Goal: Task Accomplishment & Management: Use online tool/utility

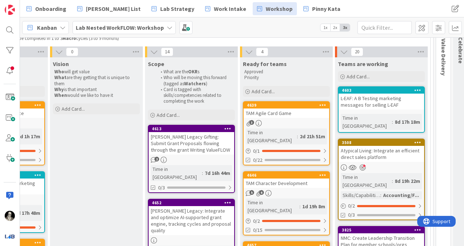
scroll to position [79, 743]
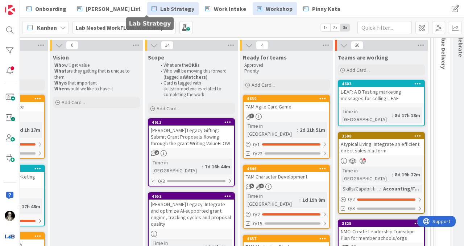
click at [160, 12] on span "Lab Strategy" at bounding box center [177, 8] width 34 height 9
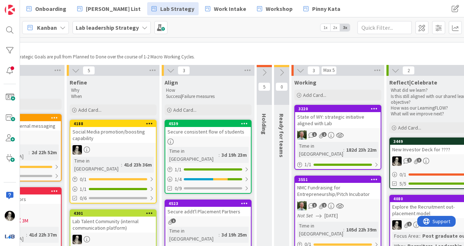
scroll to position [0, 649]
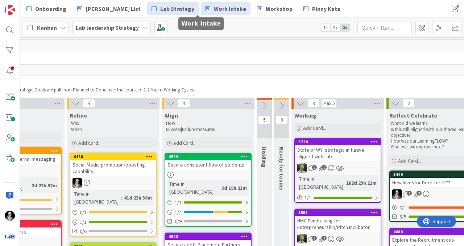
click at [214, 8] on span "Work Intake" at bounding box center [230, 8] width 32 height 9
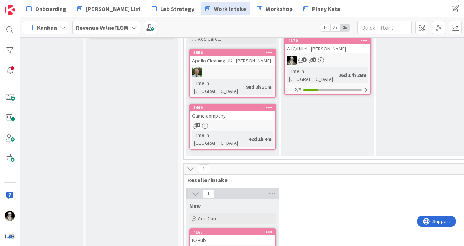
scroll to position [192, 0]
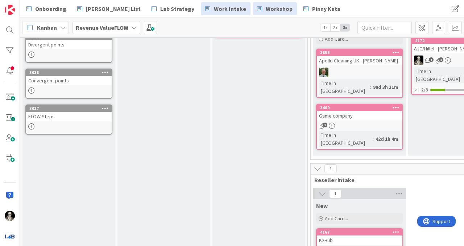
click at [246, 20] on div "Kanban Revenue ValueFLOW 1x 2x 3x" at bounding box center [242, 27] width 444 height 20
click at [265, 8] on span "Workshop" at bounding box center [278, 8] width 27 height 9
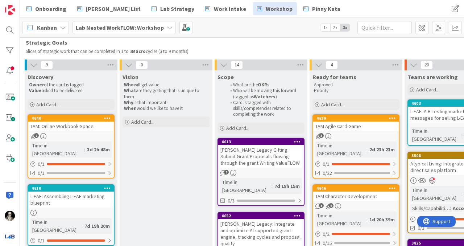
scroll to position [58, 674]
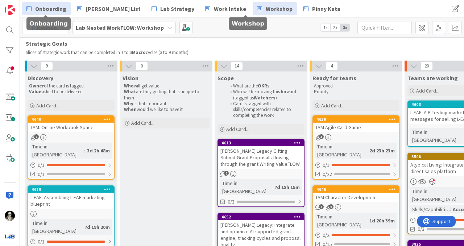
click at [47, 11] on span "Onboarding" at bounding box center [50, 8] width 31 height 9
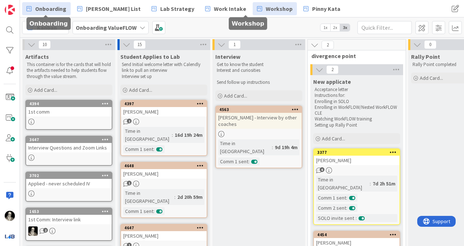
click at [265, 10] on span "Workshop" at bounding box center [278, 8] width 27 height 9
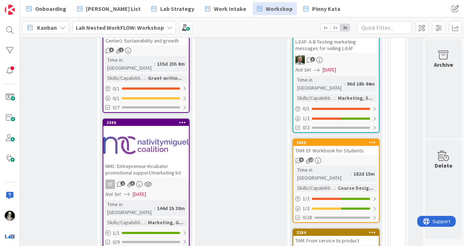
scroll to position [746, 788]
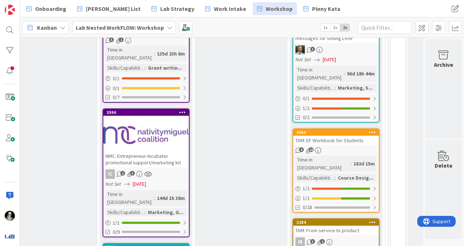
click at [340, 135] on div "TAM: EF Workbook for Students" at bounding box center [335, 139] width 85 height 9
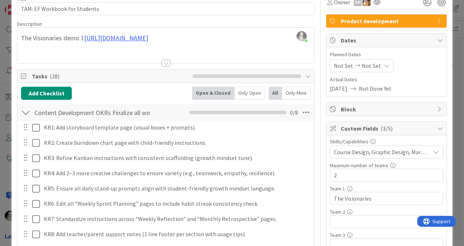
scroll to position [40, 0]
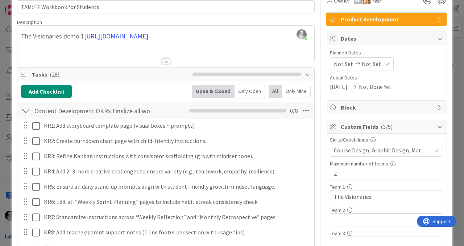
click at [165, 57] on div at bounding box center [165, 52] width 297 height 18
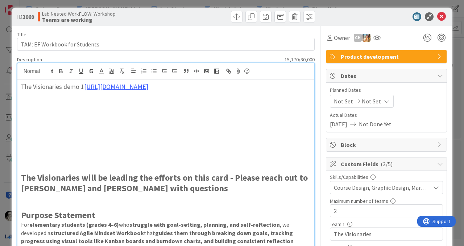
scroll to position [1, 0]
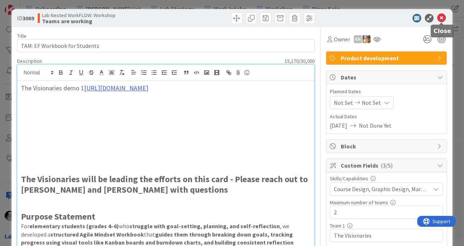
click at [443, 14] on icon at bounding box center [441, 18] width 9 height 9
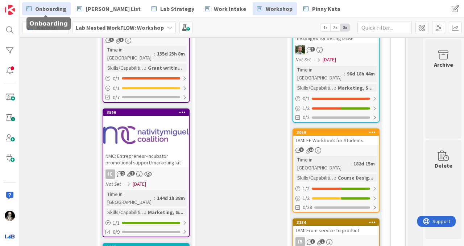
click at [57, 3] on link "Onboarding" at bounding box center [46, 8] width 49 height 13
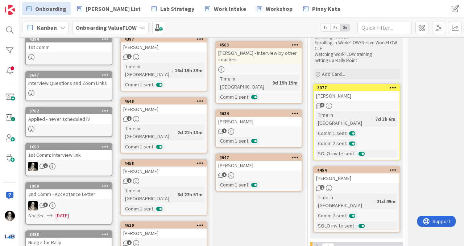
scroll to position [64, 0]
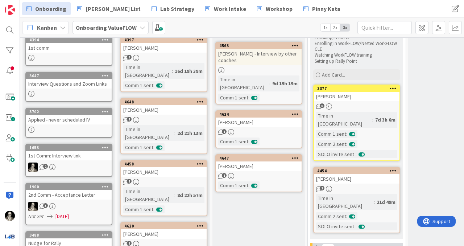
click at [248, 120] on link "4624 [PERSON_NAME] 1 Comm 1 sent :" at bounding box center [258, 129] width 87 height 38
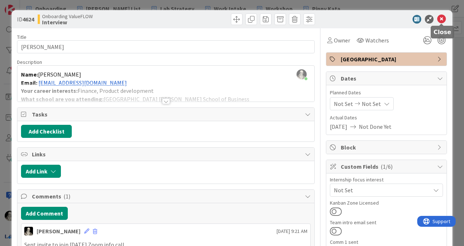
click at [443, 19] on icon at bounding box center [441, 19] width 9 height 9
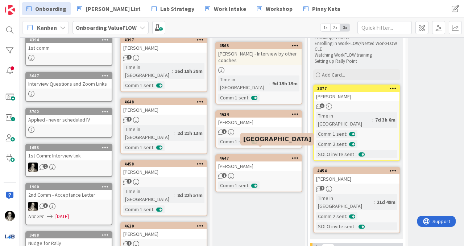
click at [260, 161] on div "[PERSON_NAME]" at bounding box center [258, 165] width 85 height 9
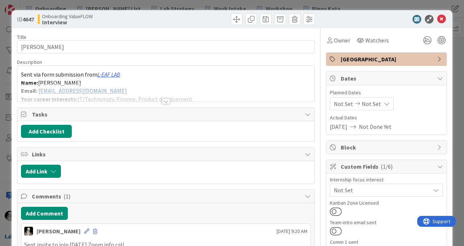
click at [108, 89] on div at bounding box center [165, 92] width 297 height 18
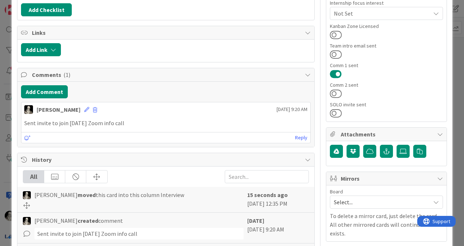
scroll to position [180, 0]
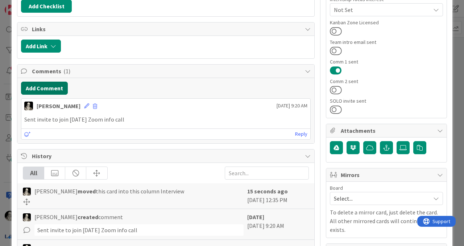
click at [59, 84] on button "Add Comment" at bounding box center [44, 87] width 47 height 13
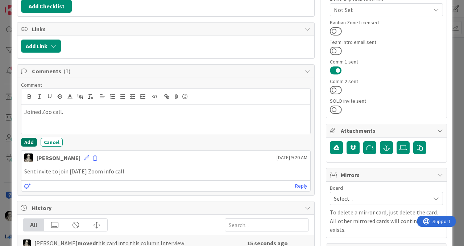
click at [31, 138] on button "Add" at bounding box center [29, 142] width 16 height 9
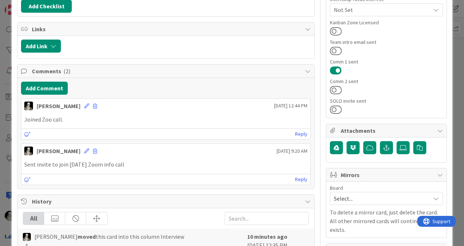
click at [60, 115] on p "Joined Zoo call." at bounding box center [165, 119] width 283 height 8
click at [68, 106] on div "[PERSON_NAME] [DATE] 12:44 PM" at bounding box center [165, 105] width 289 height 12
click at [84, 106] on icon at bounding box center [86, 105] width 5 height 5
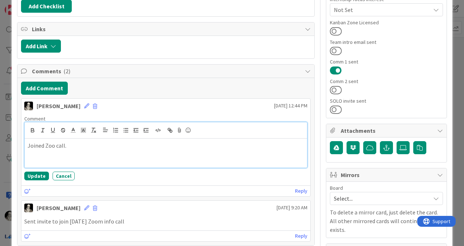
drag, startPoint x: 54, startPoint y: 145, endPoint x: 55, endPoint y: 101, distance: 43.8
click at [54, 140] on div "Joined Zoo call." at bounding box center [166, 152] width 282 height 29
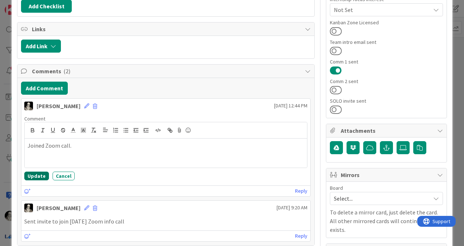
click at [31, 175] on button "Update" at bounding box center [36, 175] width 25 height 9
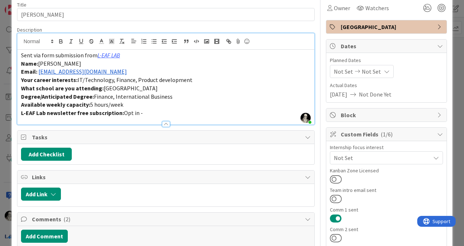
scroll to position [0, 0]
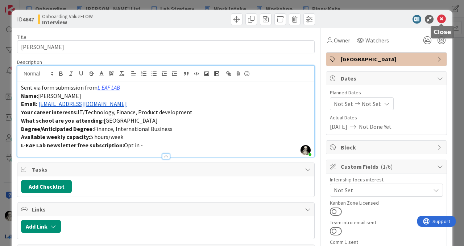
click at [443, 17] on icon at bounding box center [441, 19] width 9 height 9
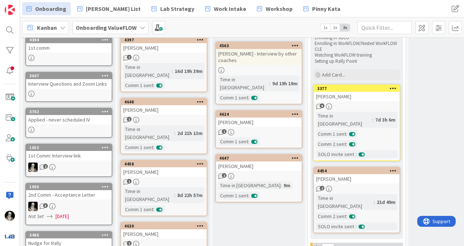
click at [264, 117] on div "[PERSON_NAME]" at bounding box center [258, 121] width 85 height 9
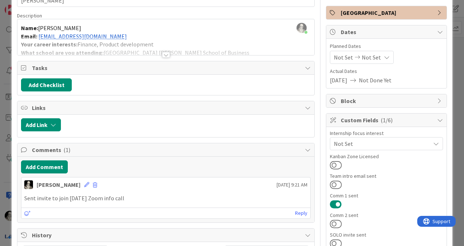
scroll to position [50, 0]
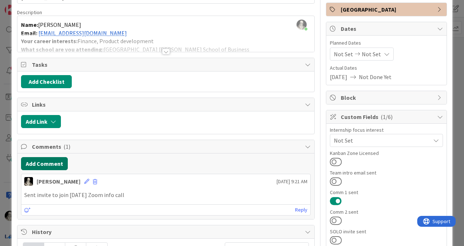
click at [59, 161] on button "Add Comment" at bounding box center [44, 163] width 47 height 13
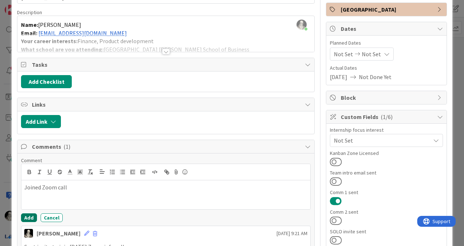
click at [29, 215] on button "Add" at bounding box center [29, 217] width 16 height 9
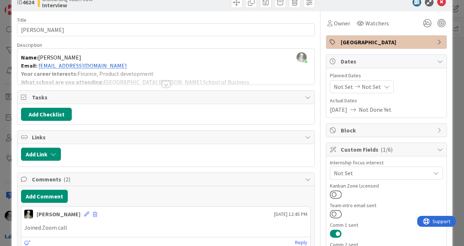
scroll to position [0, 0]
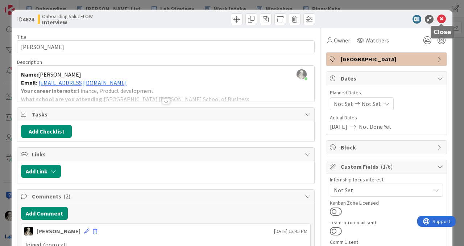
click at [442, 17] on icon at bounding box center [441, 19] width 9 height 9
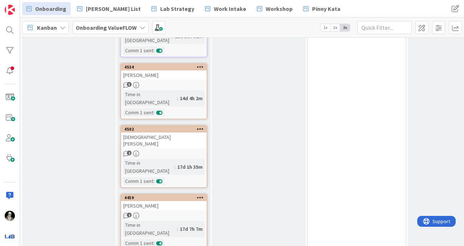
scroll to position [477, 0]
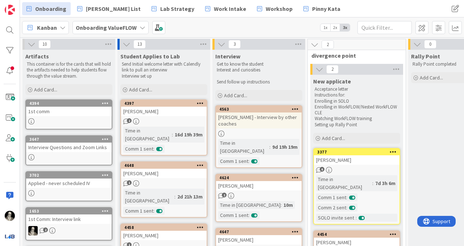
scroll to position [0, 0]
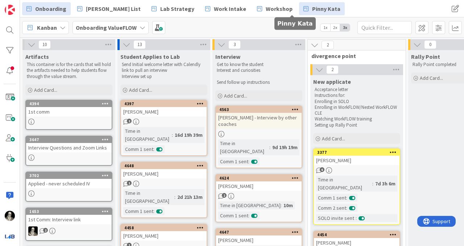
click at [312, 11] on span "Pinny Kata" at bounding box center [326, 8] width 28 height 9
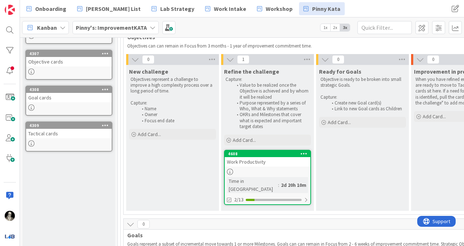
scroll to position [90, 0]
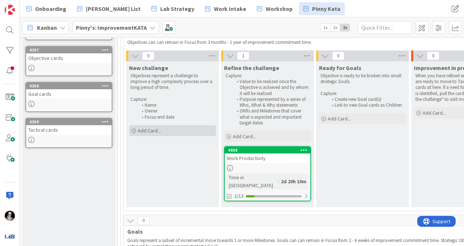
click at [152, 128] on span "Add Card..." at bounding box center [149, 130] width 23 height 7
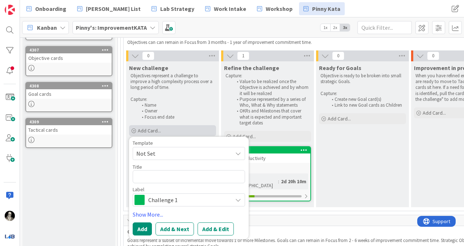
type textarea "x"
type textarea "S"
type textarea "x"
type textarea "So"
type textarea "x"
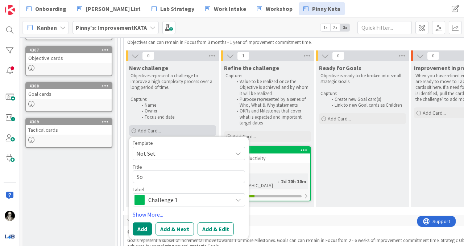
type textarea "Sol"
type textarea "x"
type textarea "Solv"
type textarea "x"
type textarea "Solve"
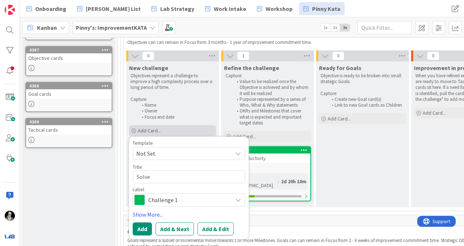
type textarea "x"
type textarea "Solve"
type textarea "x"
type textarea "Solve m"
type textarea "x"
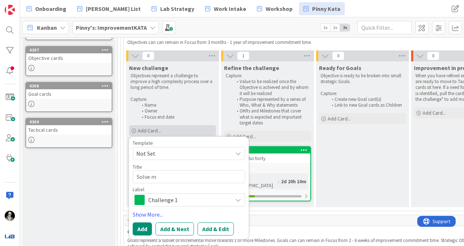
type textarea "Solve my"
type textarea "x"
type textarea "Solve my"
type textarea "x"
type textarea "Solve my p"
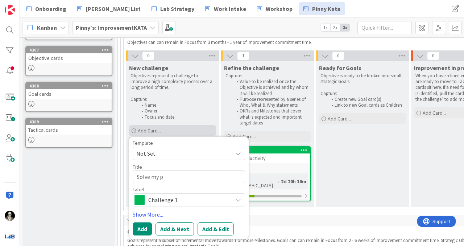
type textarea "x"
type textarea "Solve my pr"
type textarea "x"
type textarea "Solve my pre"
type textarea "x"
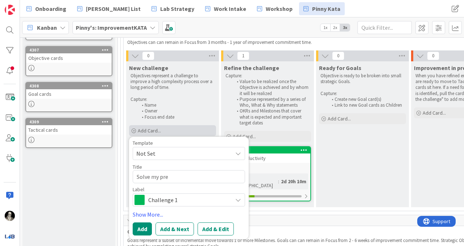
type textarea "Solve my pres"
type textarea "x"
type textarea "Solve my prese"
type textarea "x"
type textarea "Solve my presen"
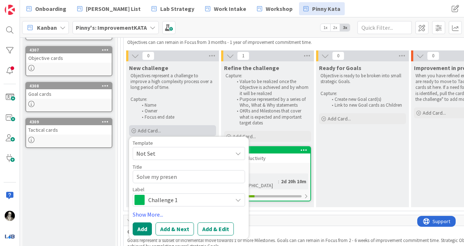
type textarea "x"
type textarea "Solve my present"
type textarea "x"
type textarea "Solve my presenti"
type textarea "x"
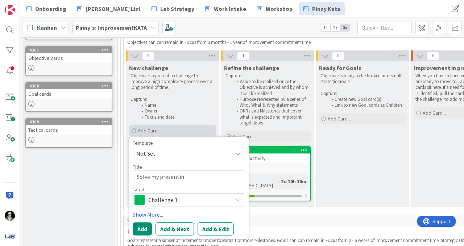
type textarea "Solve my presenting"
type textarea "x"
type textarea "Solve my presenting"
type textarea "x"
type textarea "Solve my presenting d"
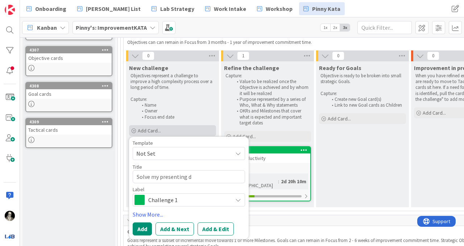
type textarea "x"
type textarea "Solve my presenting di"
type textarea "x"
type textarea "Solve my presenting dis"
type textarea "x"
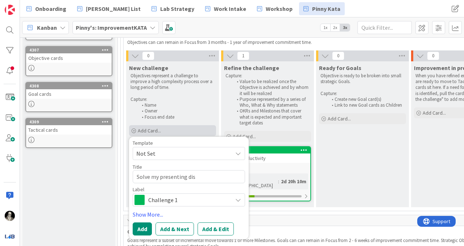
type textarea "Solve my presenting disc"
type textarea "x"
type textarea "Solve my presenting disco"
type textarea "x"
type textarea "Solve my presenting discon"
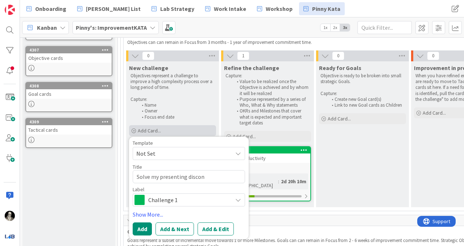
type textarea "x"
type textarea "Solve my presenting disconn"
type textarea "x"
type textarea "Solve my presenting disconne"
type textarea "x"
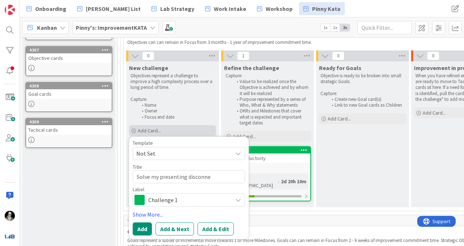
type textarea "Solve my presenting disconnec"
type textarea "x"
type textarea "Solve my presenting disconnect"
click at [142, 227] on button "Add" at bounding box center [142, 228] width 19 height 13
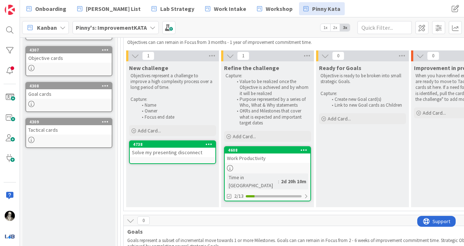
click at [152, 153] on div "Solve my presenting disconnect" at bounding box center [172, 151] width 85 height 9
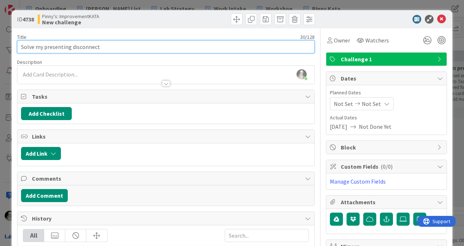
click at [29, 45] on input "Solve my presenting disconnect" at bounding box center [165, 46] width 297 height 13
click at [76, 47] on input "Work on my presenting disconnect" at bounding box center [165, 46] width 297 height 13
click at [116, 42] on input "Work on my presentation disconnect" at bounding box center [165, 46] width 297 height 13
type input "Work on my presentation disconnect"
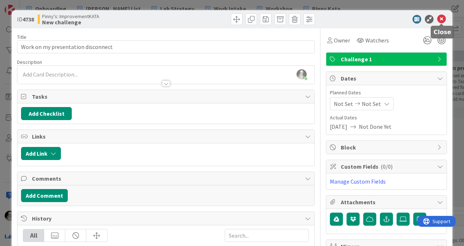
click at [440, 16] on icon at bounding box center [441, 19] width 9 height 9
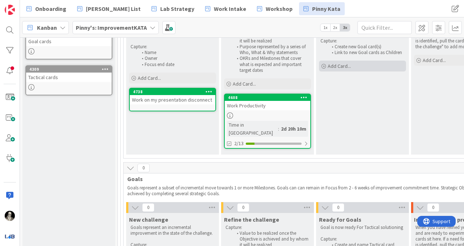
scroll to position [130, 0]
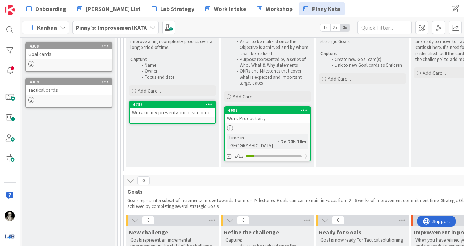
click at [188, 114] on div "Work on my presentation disconnect" at bounding box center [172, 112] width 85 height 9
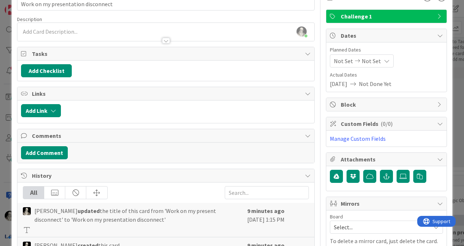
scroll to position [39, 0]
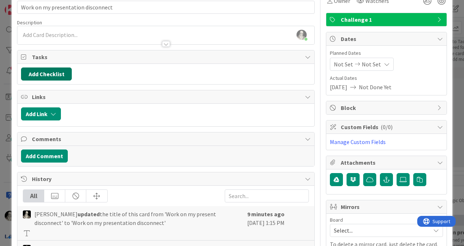
click at [56, 71] on button "Add Checklist" at bounding box center [46, 73] width 51 height 13
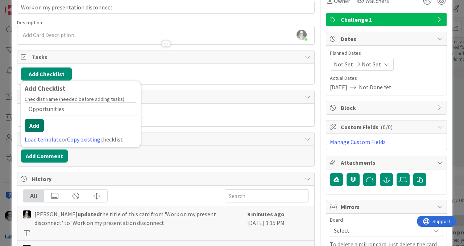
type input "Opportunities"
click at [34, 127] on button "Add" at bounding box center [34, 125] width 19 height 13
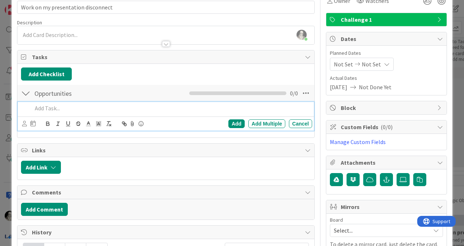
click at [54, 108] on p at bounding box center [170, 108] width 277 height 8
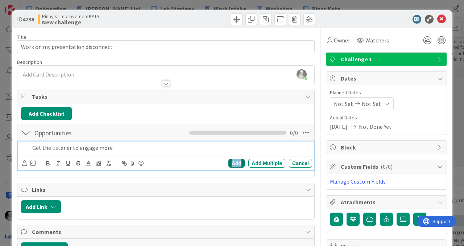
click at [235, 159] on div "Add" at bounding box center [236, 163] width 16 height 9
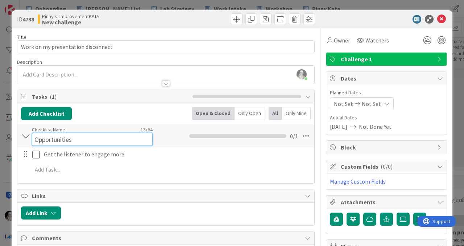
click at [64, 130] on div "Checklist Name 13 / 64 Opportunities" at bounding box center [92, 136] width 121 height 20
click at [57, 141] on input "Opportunities" at bounding box center [92, 139] width 121 height 13
type input "Success Measures"
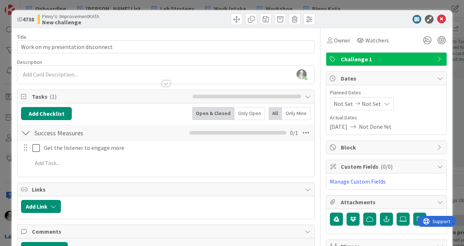
click at [70, 161] on div "Get the listener to engage more Update Cancel Add Add Multiple Cancel" at bounding box center [165, 156] width 289 height 31
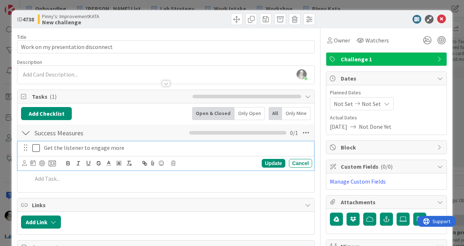
click at [62, 147] on p "Get the listener to engage more" at bounding box center [176, 147] width 265 height 8
click at [67, 150] on p "I have evience that listener to engage more" at bounding box center [176, 147] width 265 height 8
click at [92, 147] on p "I have evidence that listener to engage more" at bounding box center [176, 147] width 265 height 8
click at [275, 159] on div "Update" at bounding box center [273, 163] width 24 height 9
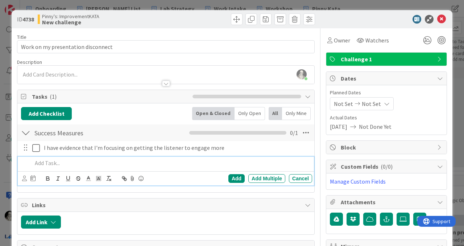
click at [48, 164] on p at bounding box center [170, 163] width 277 height 8
click at [234, 179] on div "Add" at bounding box center [236, 178] width 16 height 9
